Goal: Information Seeking & Learning: Learn about a topic

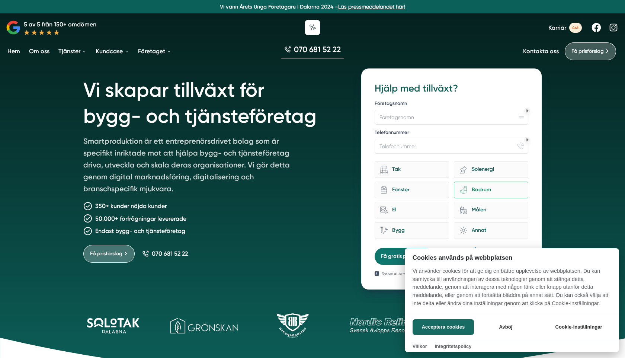
click at [83, 52] on div at bounding box center [312, 179] width 625 height 358
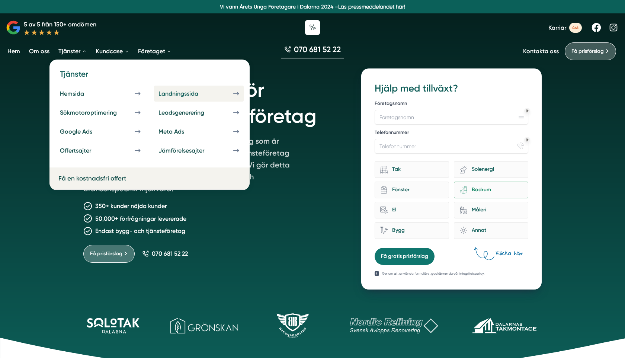
click at [188, 98] on link "Landningssida" at bounding box center [199, 94] width 90 height 16
click at [189, 114] on div "Leadsgenerering" at bounding box center [190, 112] width 64 height 7
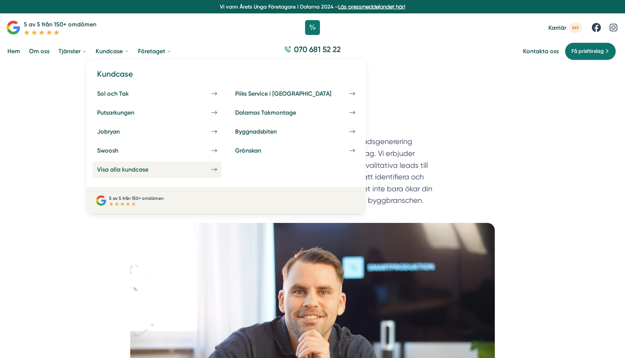
click at [107, 170] on div "Visa alla kundcase" at bounding box center [131, 169] width 69 height 7
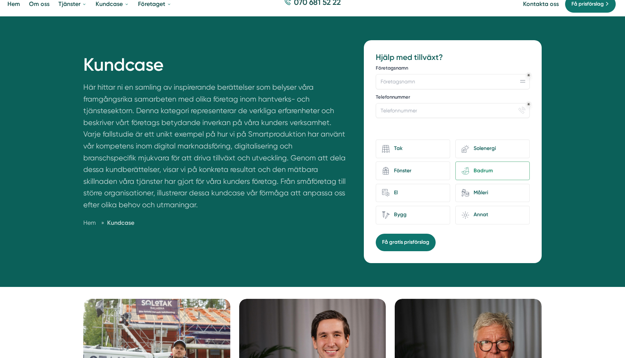
scroll to position [48, 0]
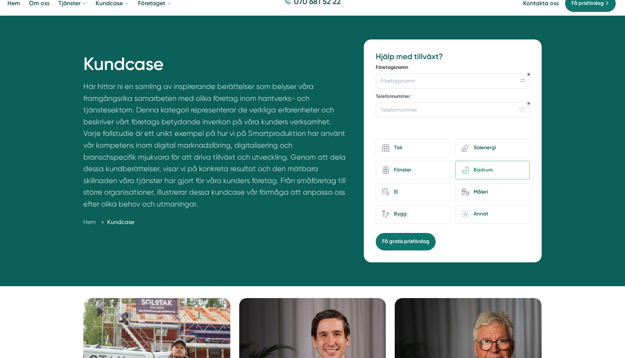
click at [419, 71] on label "Företagsnamn" at bounding box center [453, 68] width 154 height 8
click at [419, 73] on input "Företagsnamn" at bounding box center [453, 80] width 154 height 15
click at [421, 80] on input "Företagsnamn" at bounding box center [453, 80] width 154 height 15
click at [417, 104] on input "Telefonnummer" at bounding box center [453, 109] width 154 height 15
click at [524, 84] on input "Företagsnamn" at bounding box center [453, 80] width 154 height 15
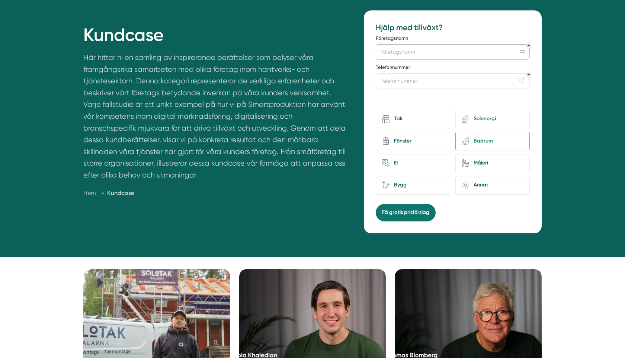
scroll to position [0, 0]
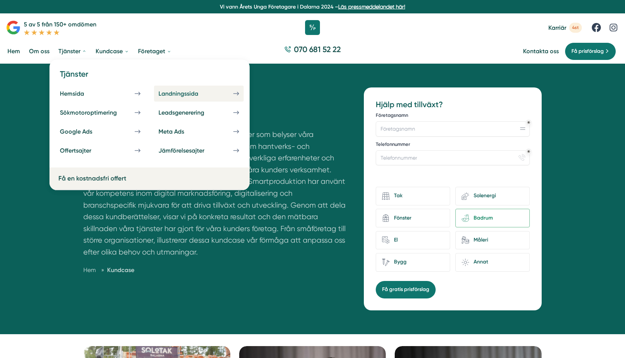
click at [179, 93] on div "Landningssida" at bounding box center [187, 93] width 58 height 7
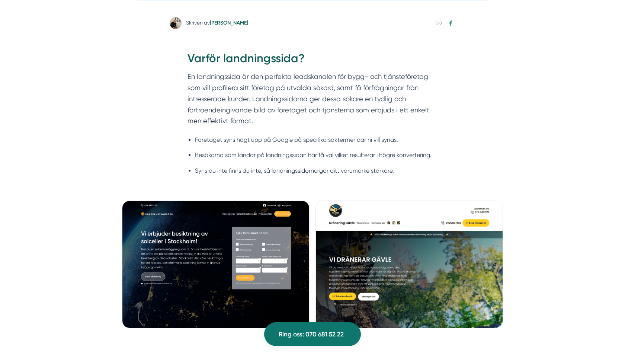
scroll to position [562, 0]
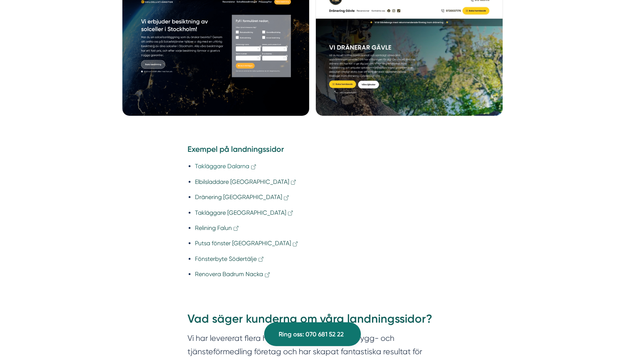
click at [231, 168] on link "Takläggare Dalarna" at bounding box center [226, 166] width 62 height 7
click at [214, 177] on li "Elbilsladdare Uppsala" at bounding box center [316, 181] width 242 height 9
click at [215, 184] on link "Elbilsladdare Uppsala" at bounding box center [246, 181] width 102 height 7
click at [208, 232] on li "Relining Falun" at bounding box center [316, 227] width 242 height 9
click at [208, 231] on li "Relining Falun" at bounding box center [316, 227] width 242 height 9
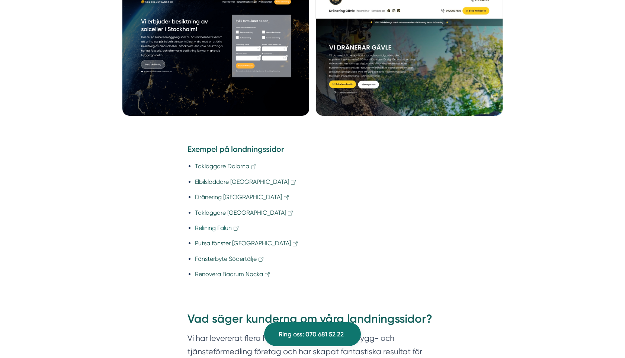
click at [199, 228] on link "Relining Falun" at bounding box center [217, 227] width 45 height 7
click at [207, 167] on link "Takläggare Dalarna" at bounding box center [226, 166] width 62 height 7
